Goal: Task Accomplishment & Management: Complete application form

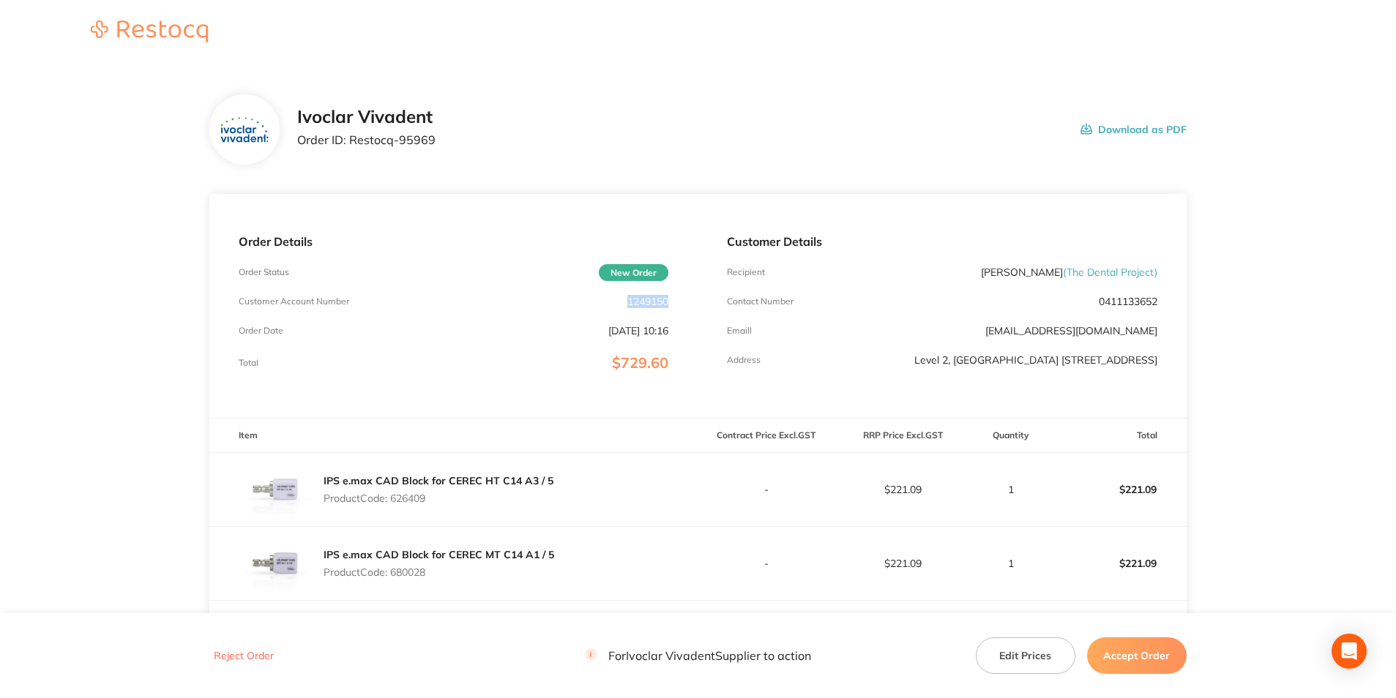
drag, startPoint x: 678, startPoint y: 303, endPoint x: 622, endPoint y: 297, distance: 56.7
click at [622, 297] on div "Order Details Order Status New Order Customer Account Number 1249150 Order Date…" at bounding box center [453, 306] width 488 height 224
copy p "1249150"
drag, startPoint x: 446, startPoint y: 141, endPoint x: 348, endPoint y: 137, distance: 97.4
click at [348, 137] on div "Ivoclar Vivadent Order ID: Restocq- 95969 Download as PDF" at bounding box center [741, 129] width 889 height 45
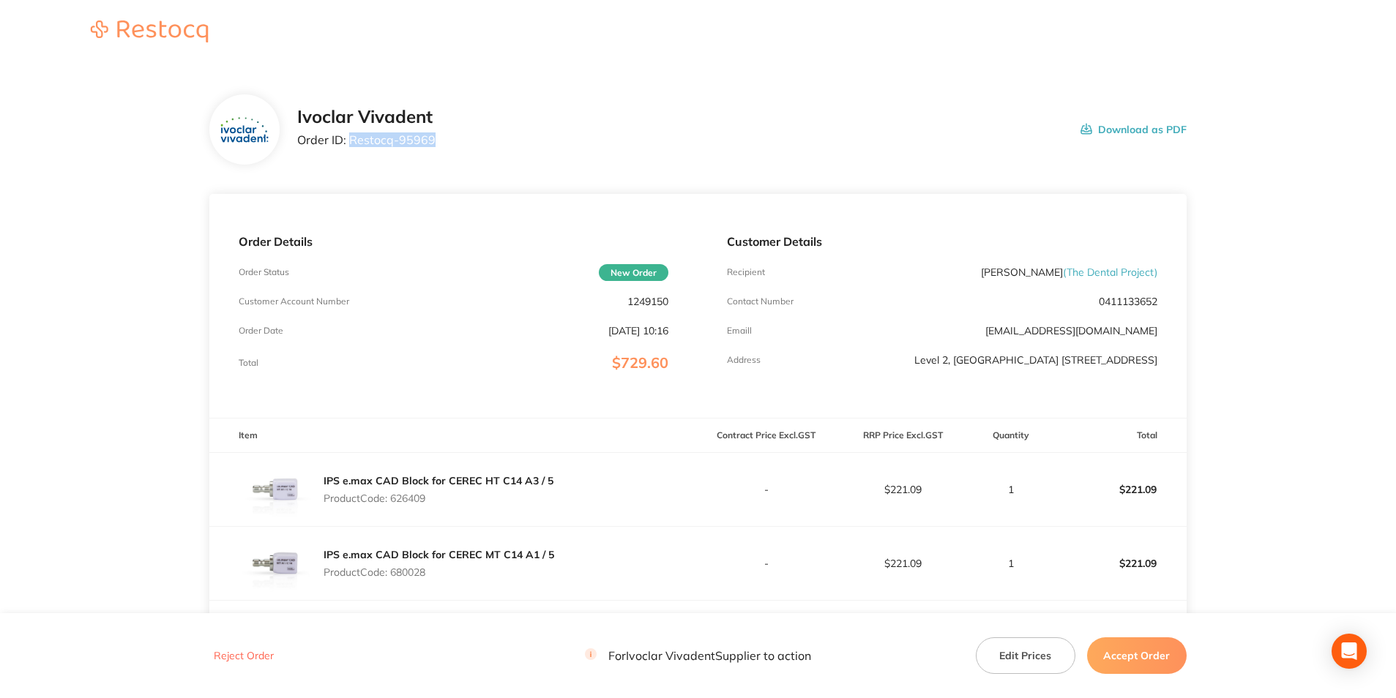
copy p "Restocq- 95969"
click at [415, 504] on p "Product Code: 626409" at bounding box center [438, 499] width 230 height 12
copy p "626409"
click at [408, 578] on p "Product Code: 680028" at bounding box center [438, 572] width 231 height 12
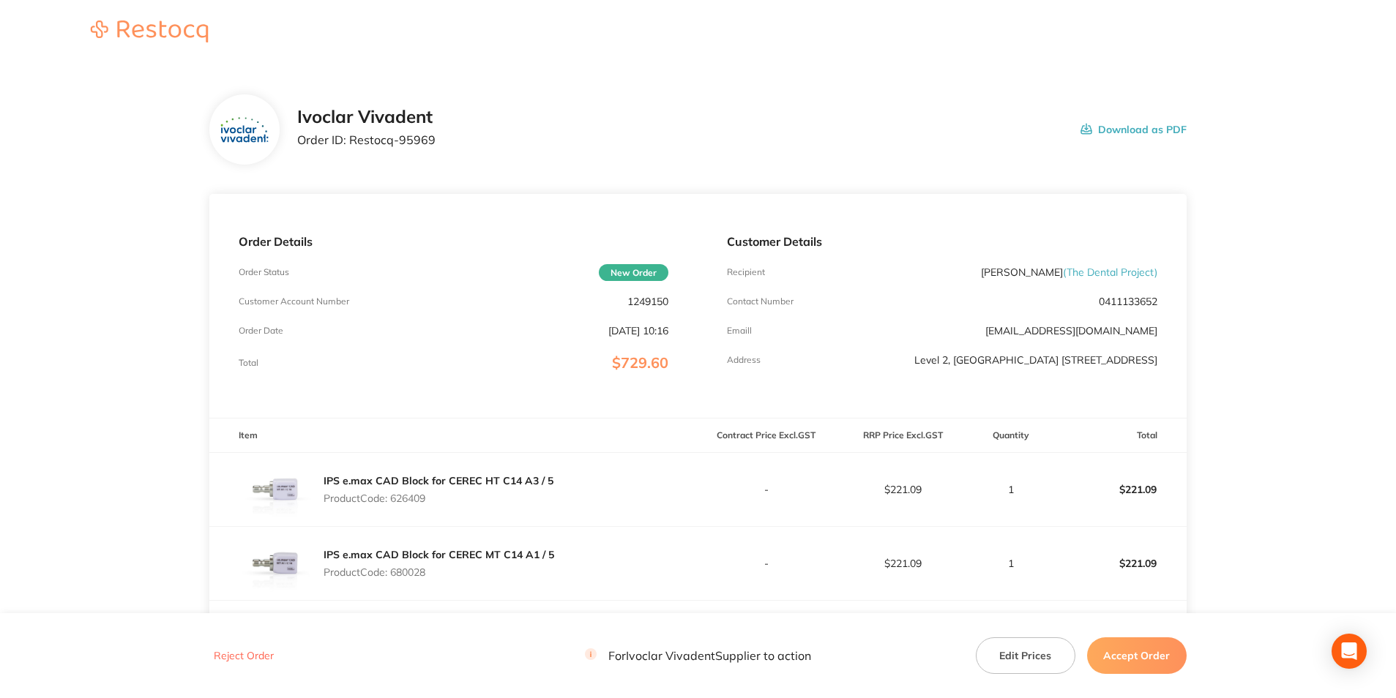
click at [408, 578] on p "Product Code: 680028" at bounding box center [438, 572] width 231 height 12
copy p "680028"
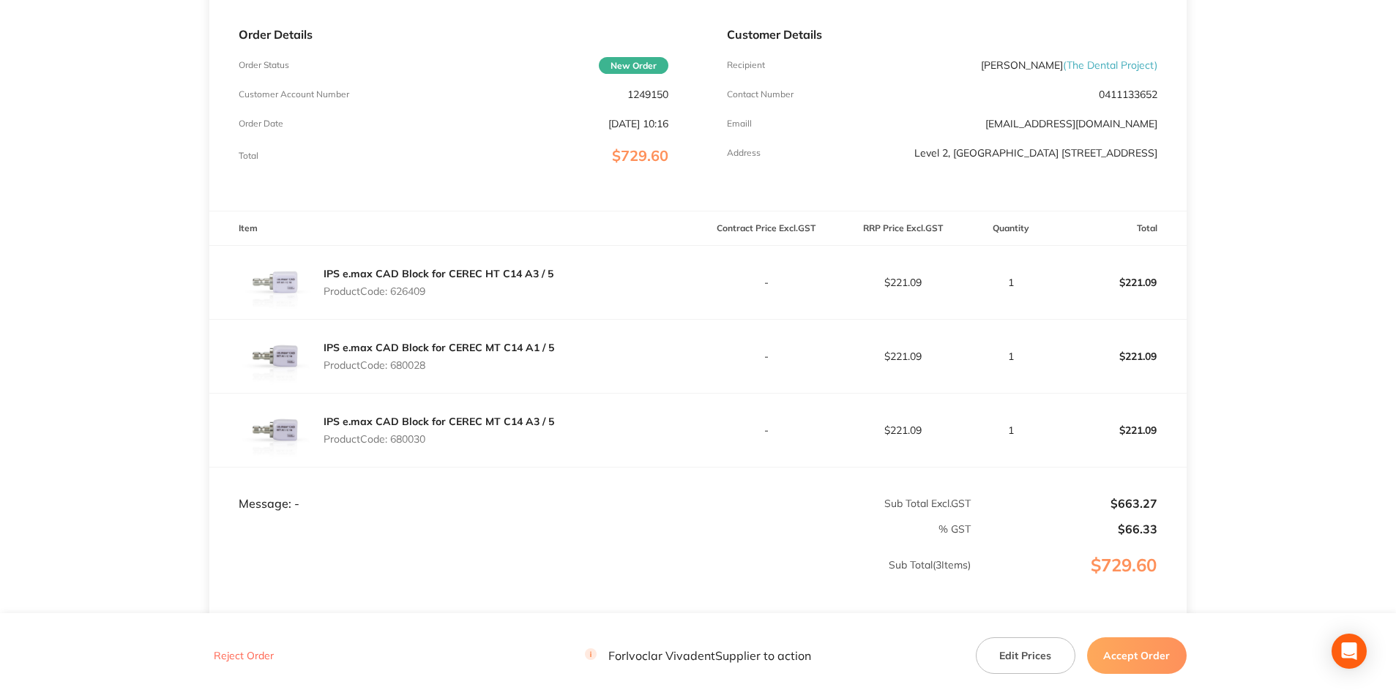
scroll to position [340, 0]
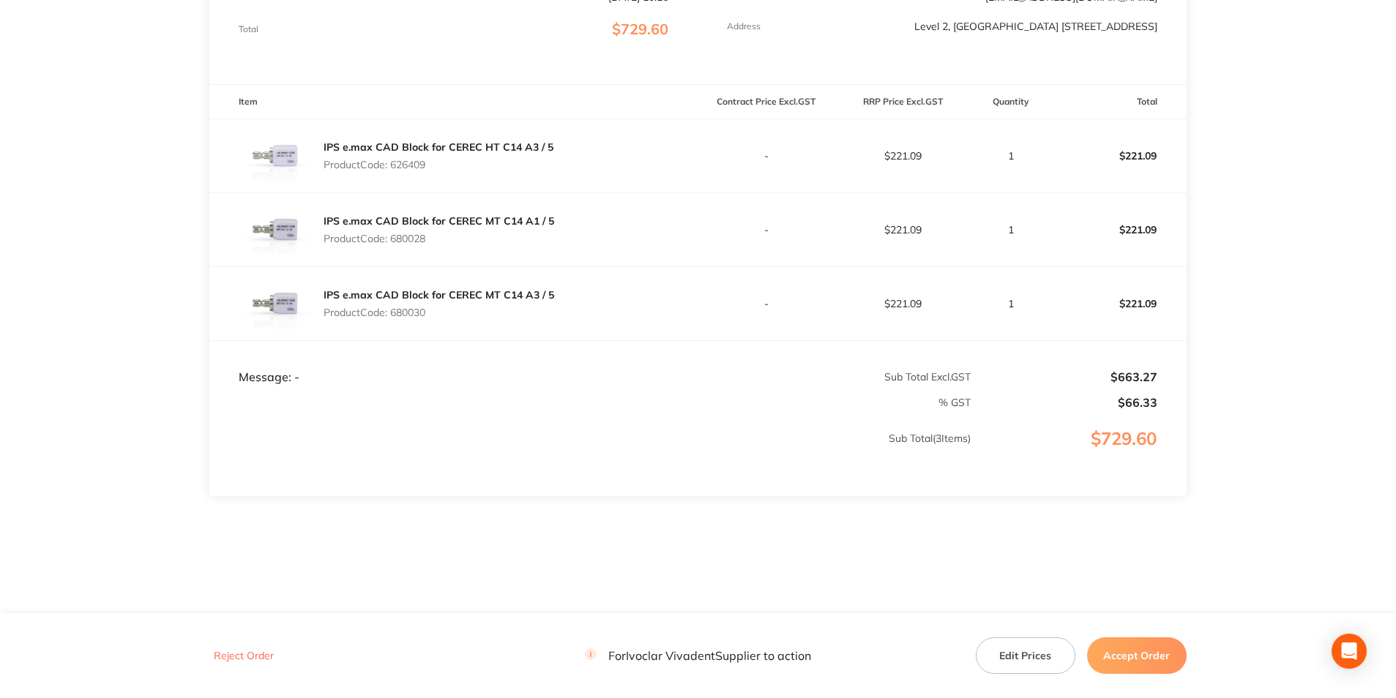
click at [414, 314] on p "Product Code: 680030" at bounding box center [438, 313] width 231 height 12
copy p "680030"
drag, startPoint x: 1111, startPoint y: 656, endPoint x: 1139, endPoint y: 660, distance: 28.0
click at [1111, 656] on button "Accept Order" at bounding box center [1137, 655] width 100 height 37
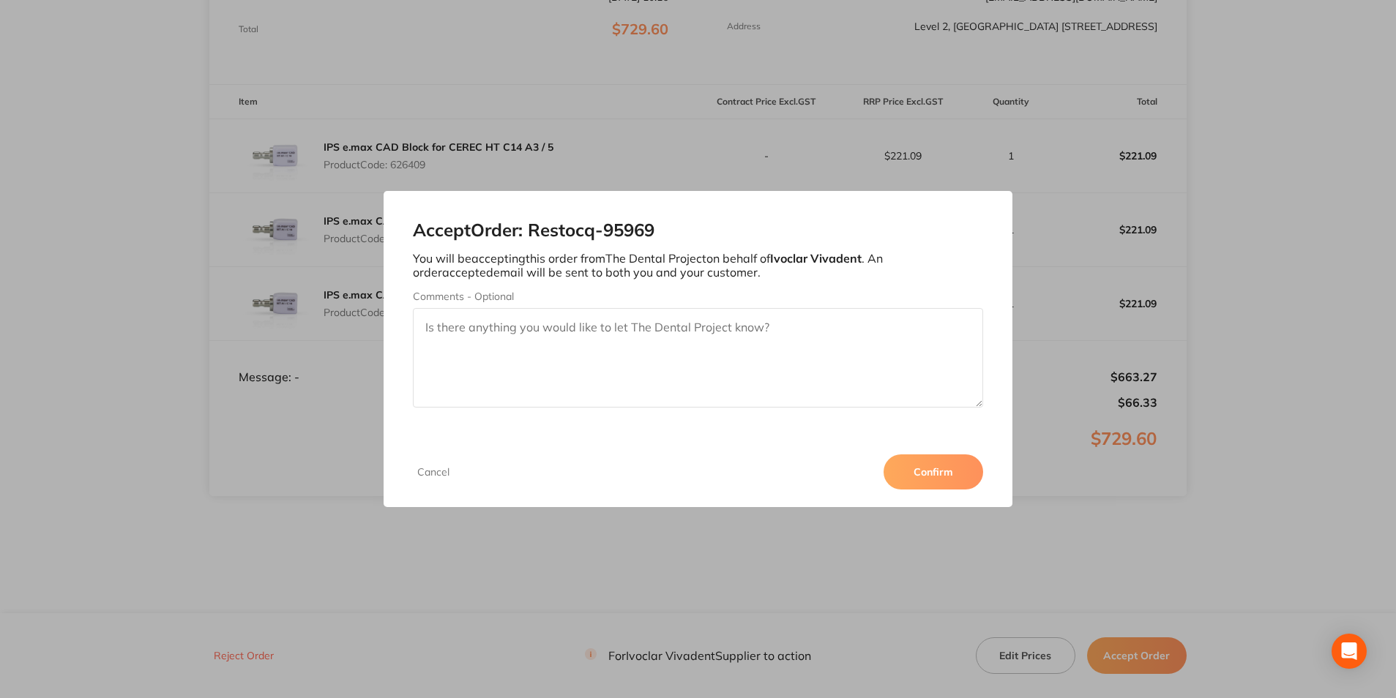
click at [573, 329] on textarea "Comments - Optional" at bounding box center [697, 358] width 569 height 100
click at [448, 330] on textarea "3011288541" at bounding box center [697, 358] width 569 height 100
type textarea "3011288541"
click at [940, 480] on button "Confirm" at bounding box center [933, 471] width 100 height 35
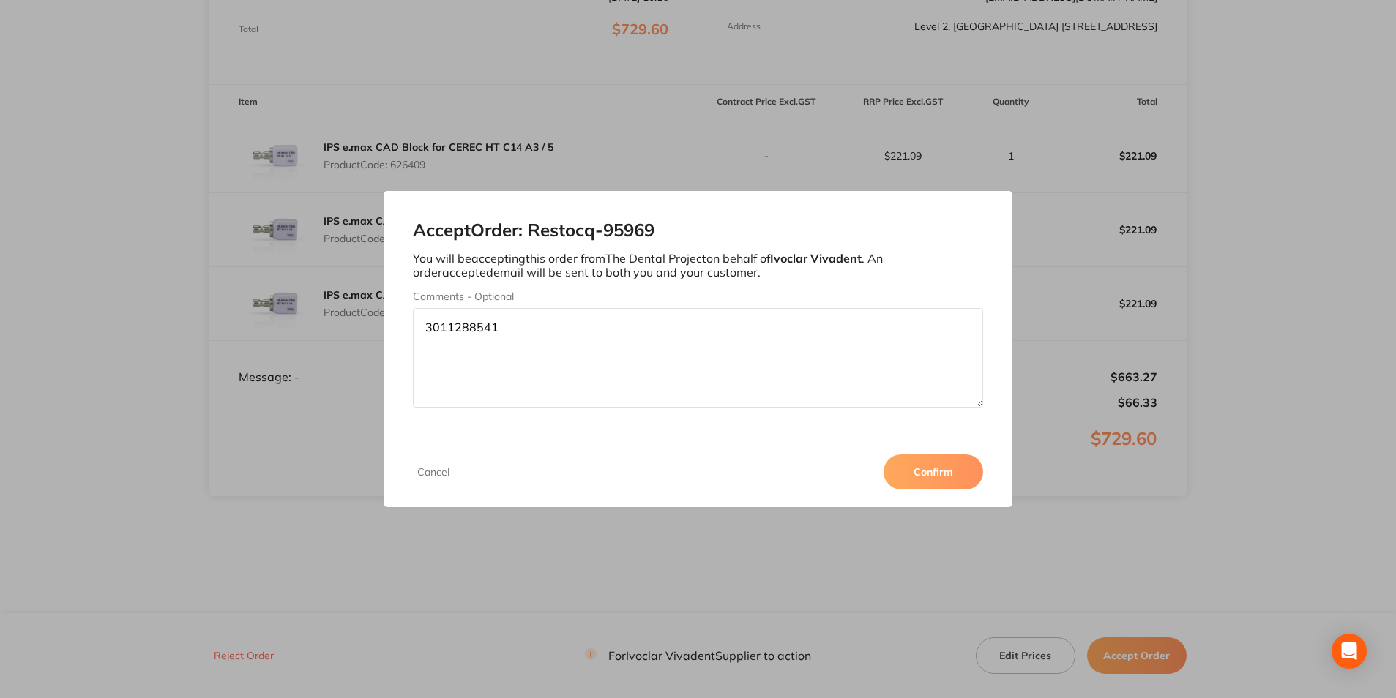
scroll to position [340, 0]
